Goal: Check status: Check status

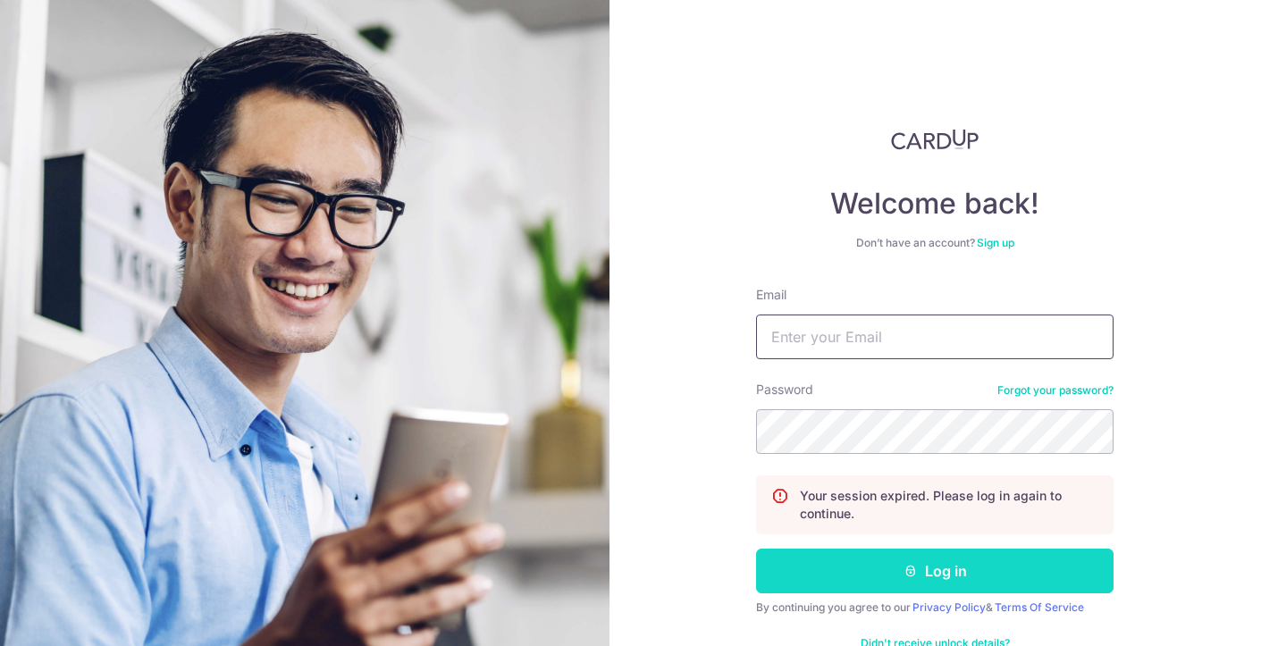
type input "[EMAIL_ADDRESS][DOMAIN_NAME]"
click at [927, 571] on button "Log in" at bounding box center [934, 571] width 357 height 45
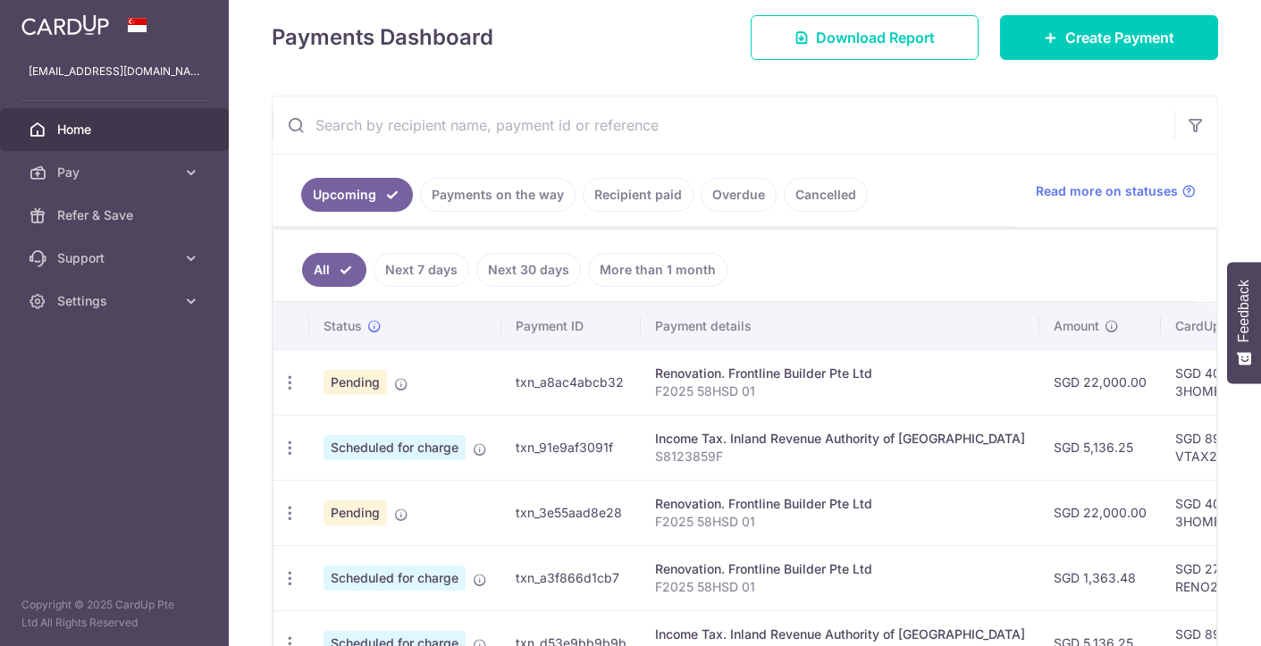
scroll to position [254, 0]
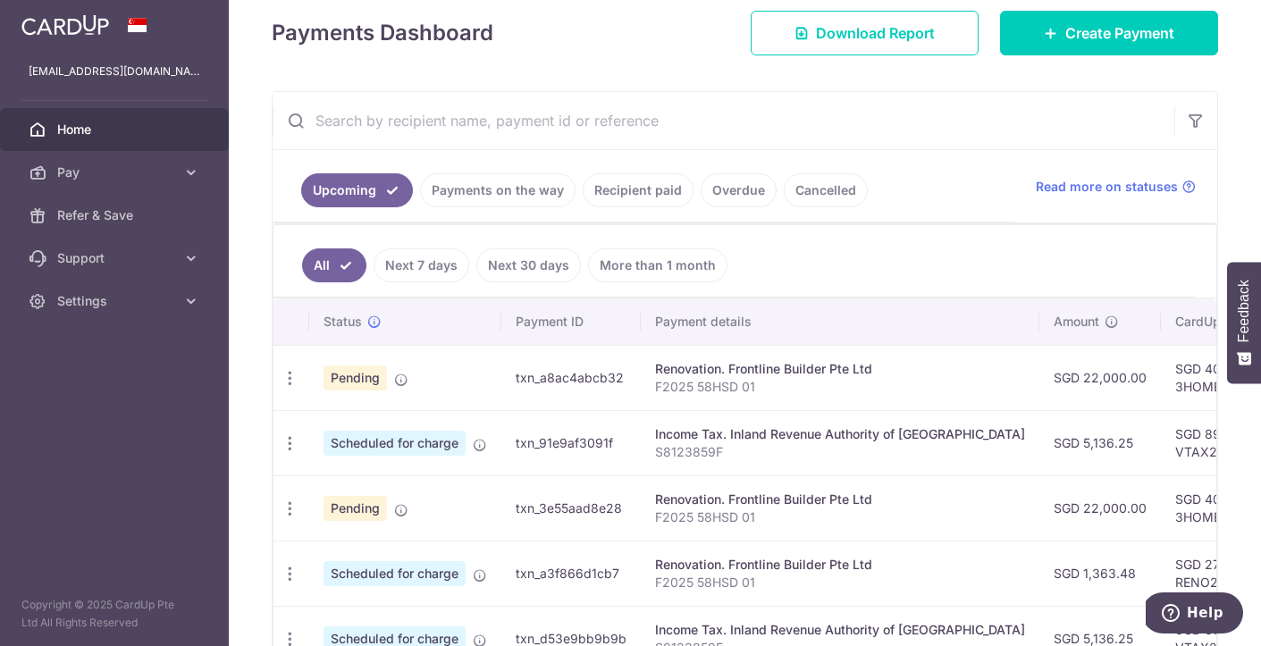
click at [645, 187] on link "Recipient paid" at bounding box center [638, 190] width 111 height 34
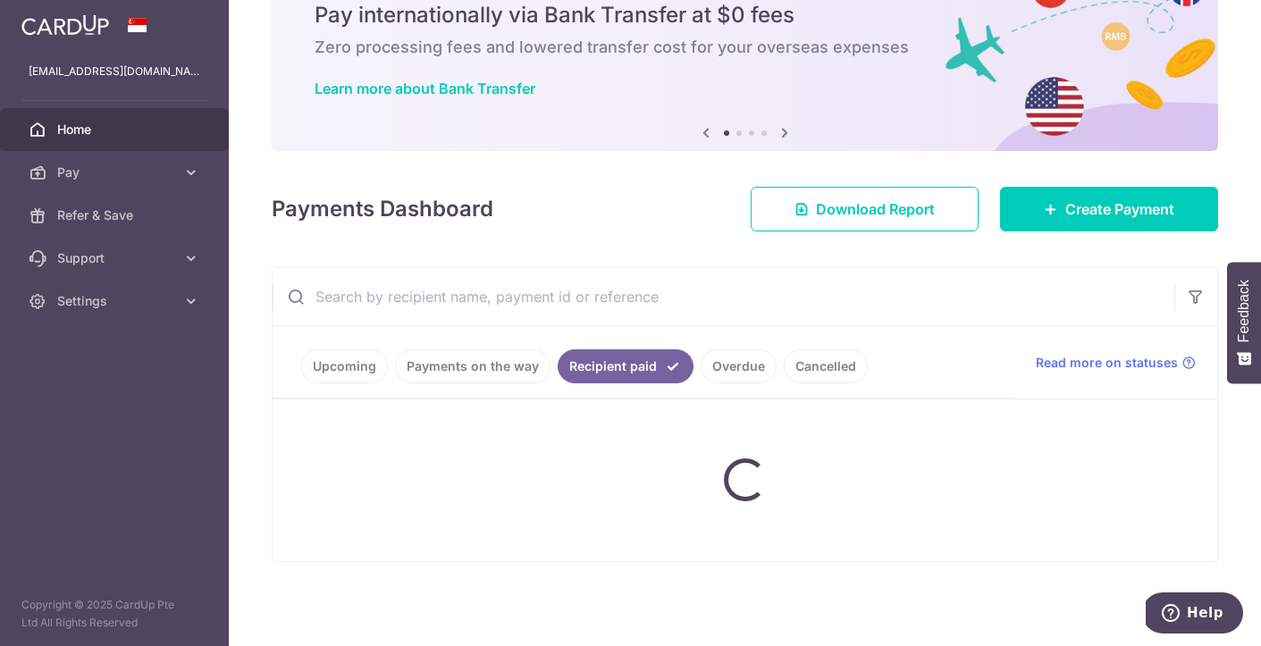
scroll to position [160, 0]
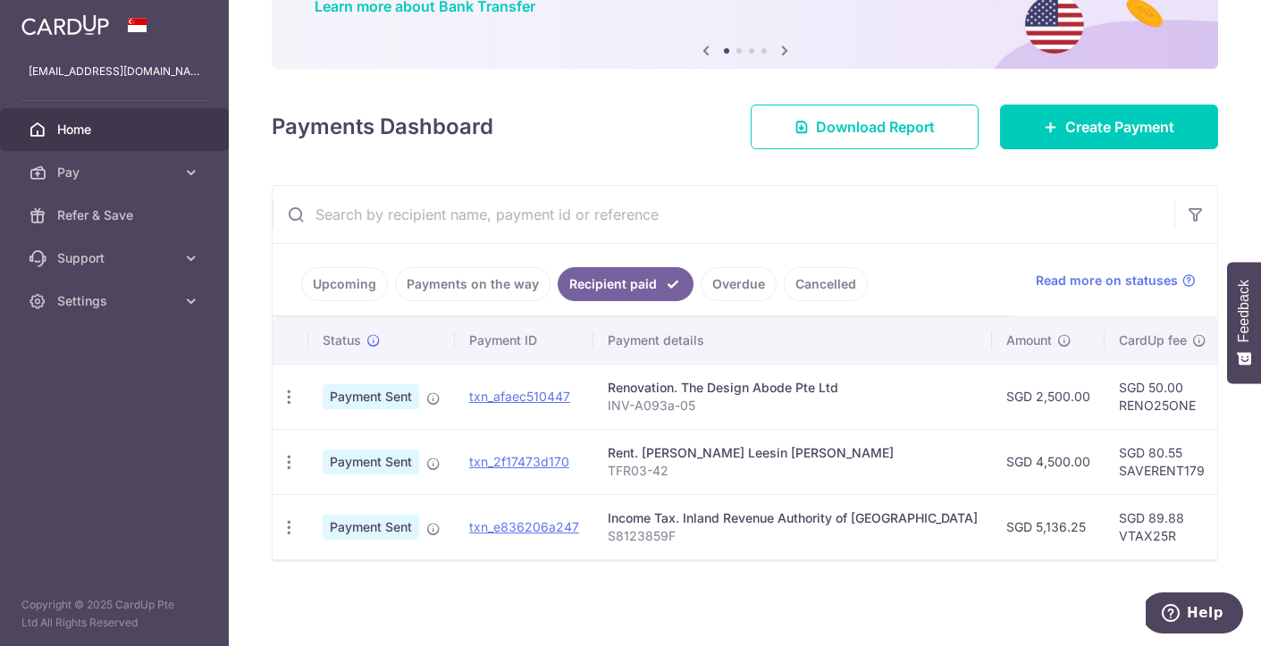
click at [434, 288] on link "Payments on the way" at bounding box center [472, 284] width 155 height 34
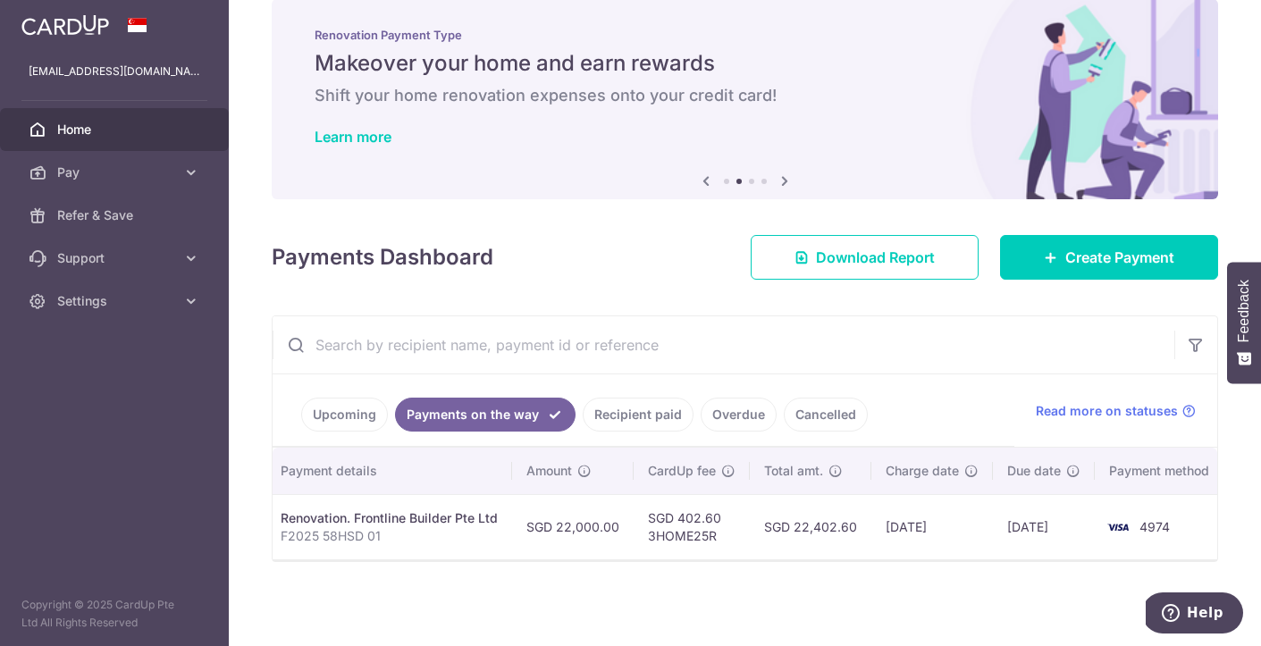
scroll to position [0, 0]
